Goal: Task Accomplishment & Management: Manage account settings

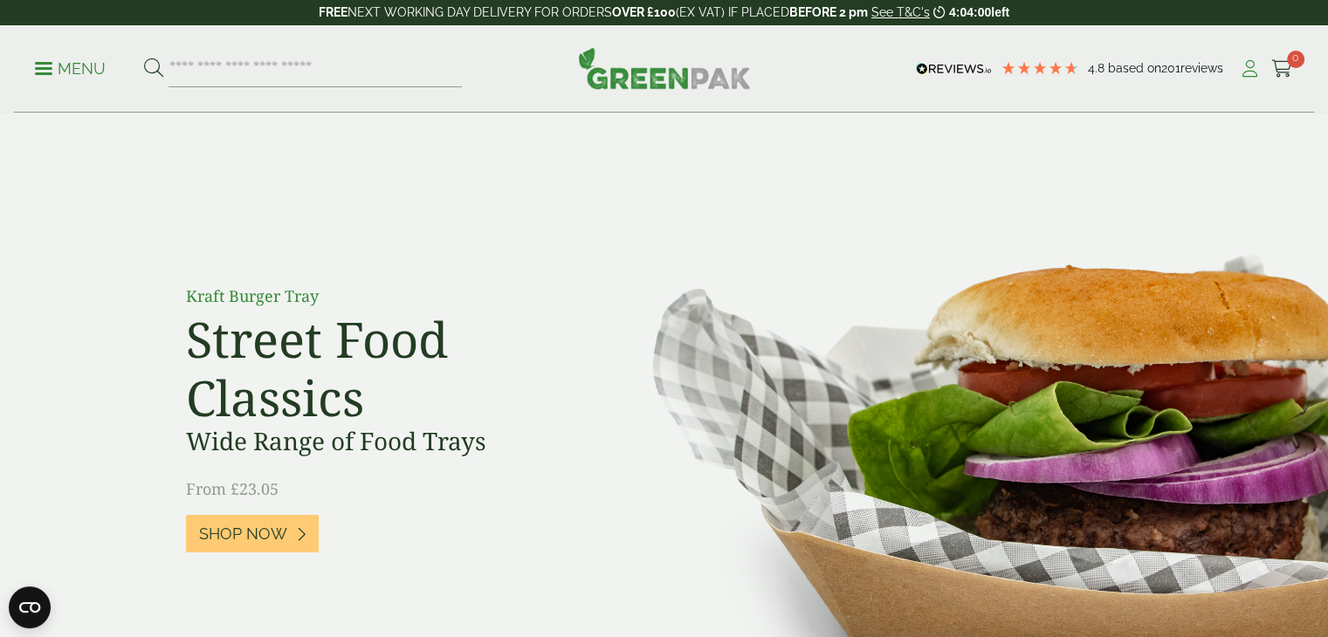
click at [1250, 70] on icon at bounding box center [1250, 68] width 22 height 17
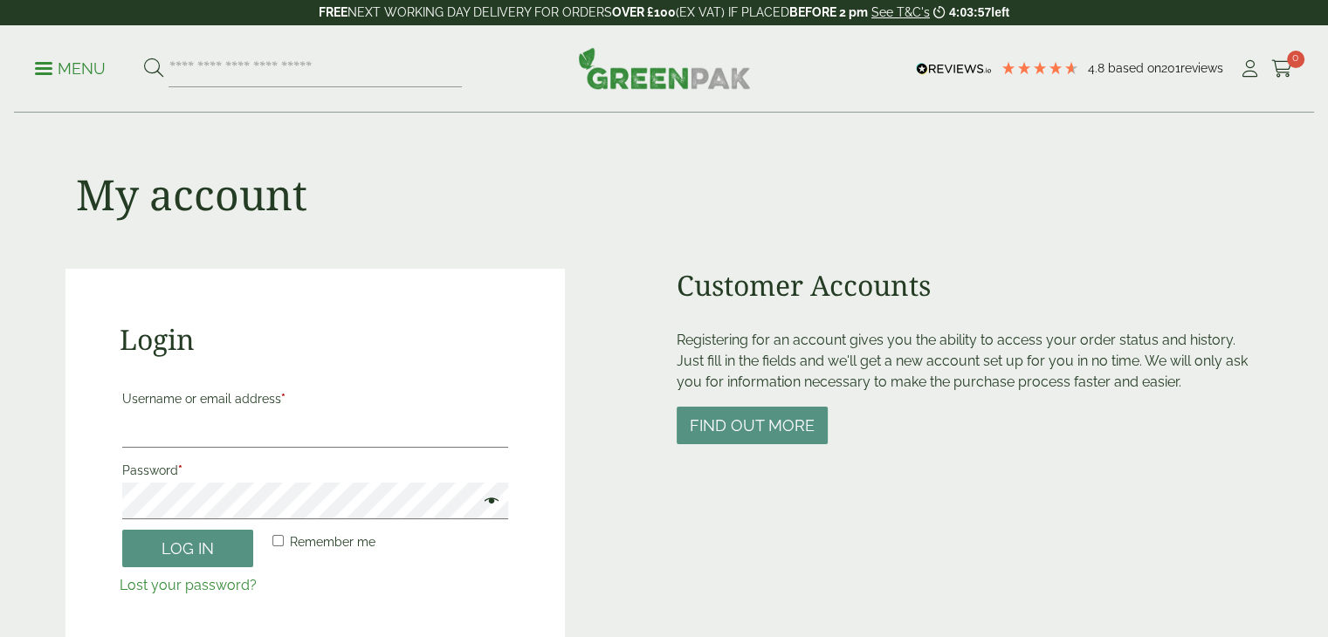
scroll to position [349, 0]
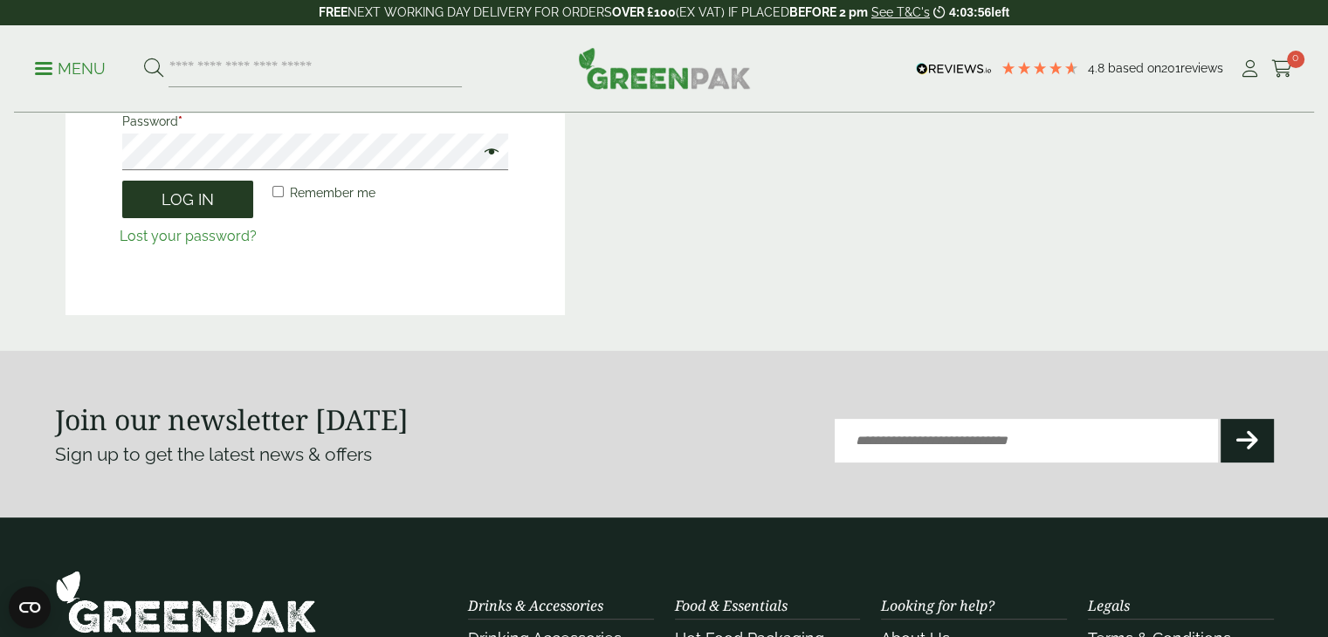
type input "**********"
click at [206, 187] on button "Log in" at bounding box center [187, 200] width 131 height 38
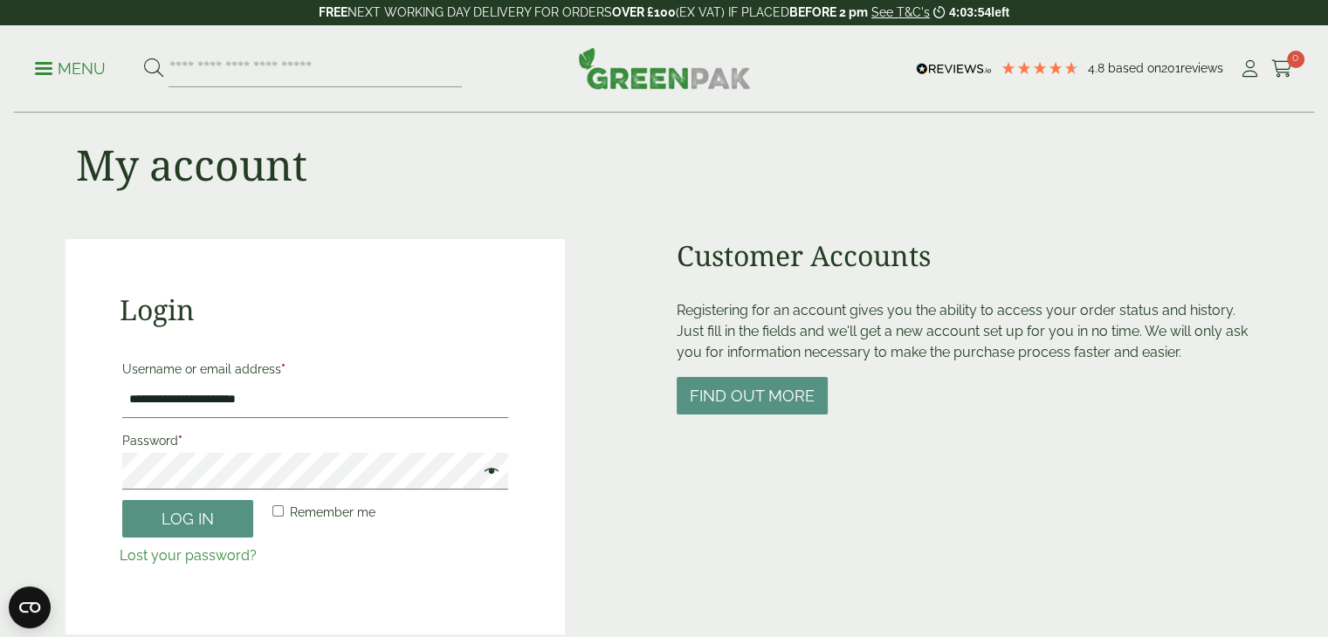
scroll to position [0, 0]
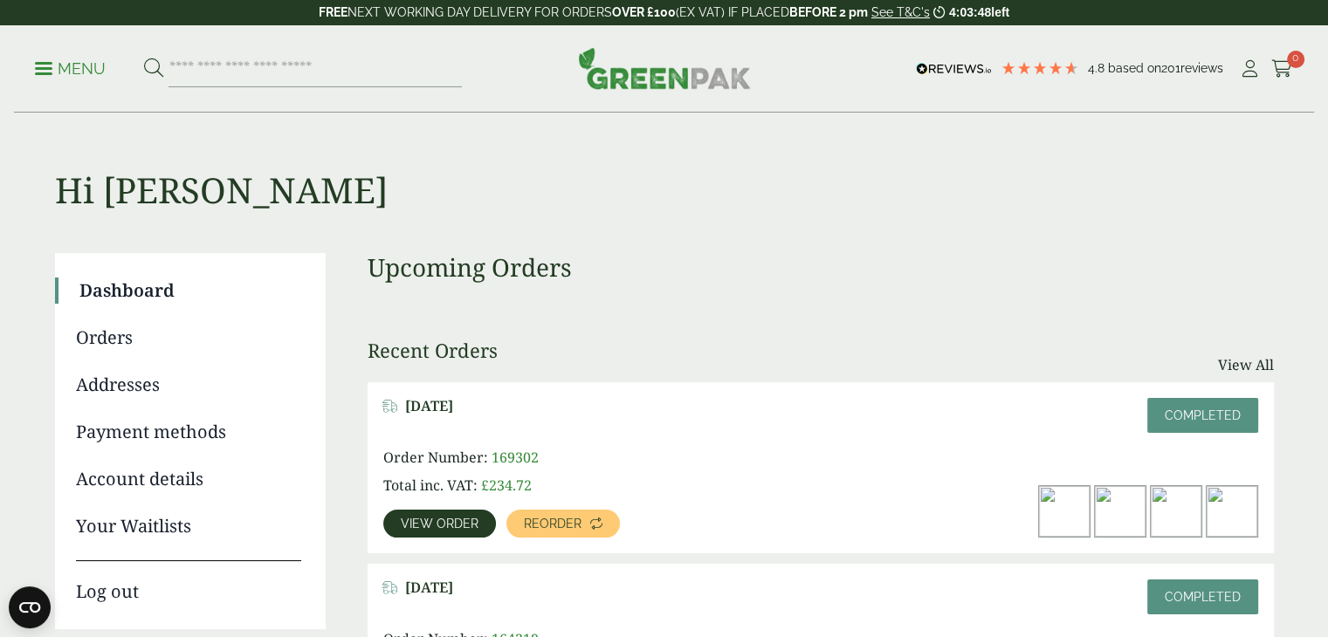
click at [114, 341] on link "Orders" at bounding box center [188, 338] width 225 height 26
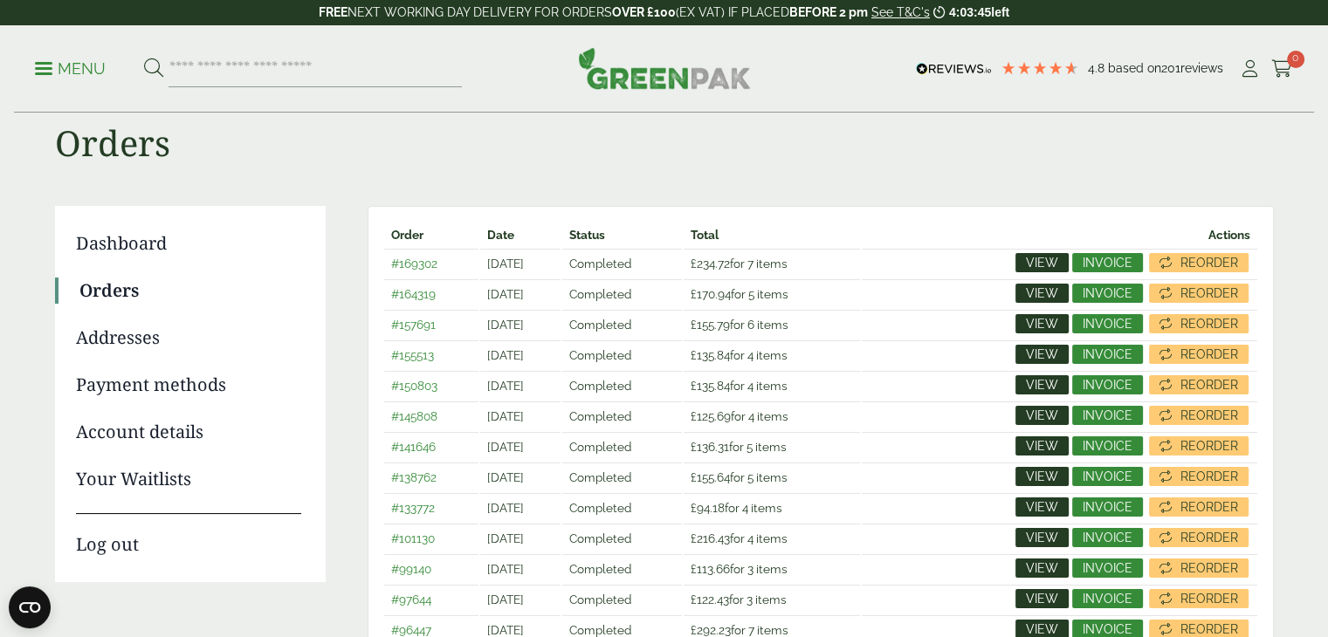
scroll to position [87, 0]
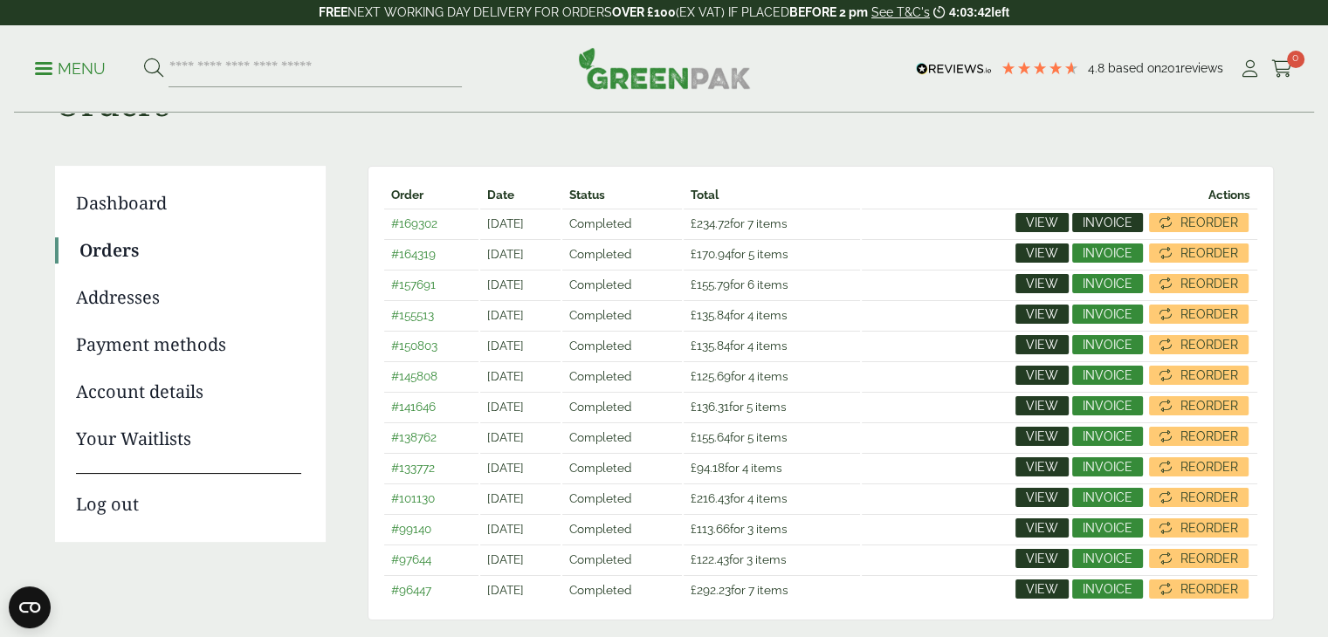
click at [1096, 221] on span "Invoice" at bounding box center [1108, 223] width 50 height 12
